Goal: Transaction & Acquisition: Purchase product/service

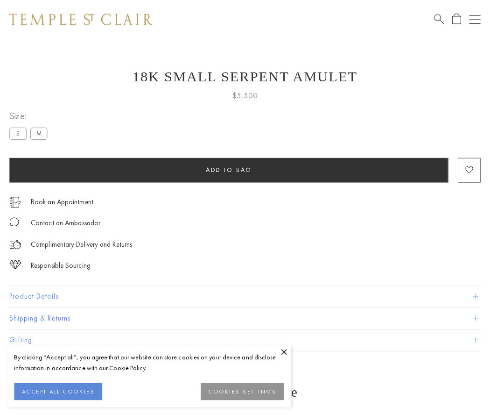
scroll to position [37, 0]
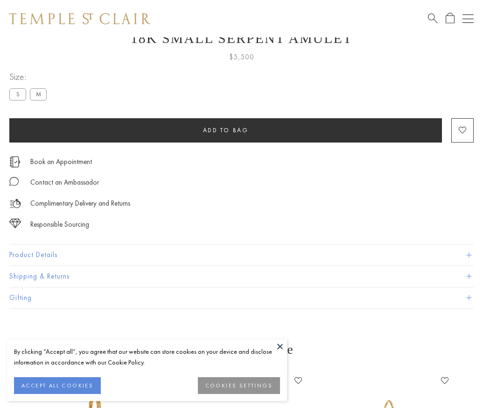
click at [226, 130] on span "Add to bag" at bounding box center [226, 130] width 46 height 8
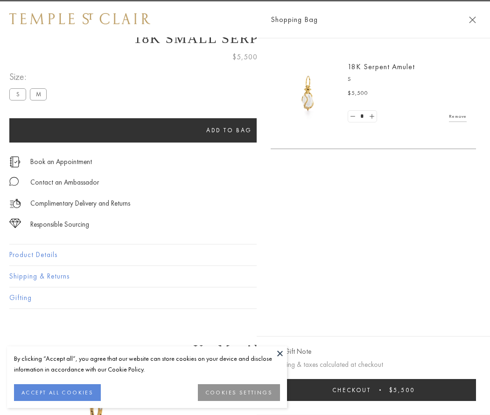
click at [371, 389] on span "Checkout" at bounding box center [352, 390] width 39 height 8
